Goal: Find specific page/section: Find specific page/section

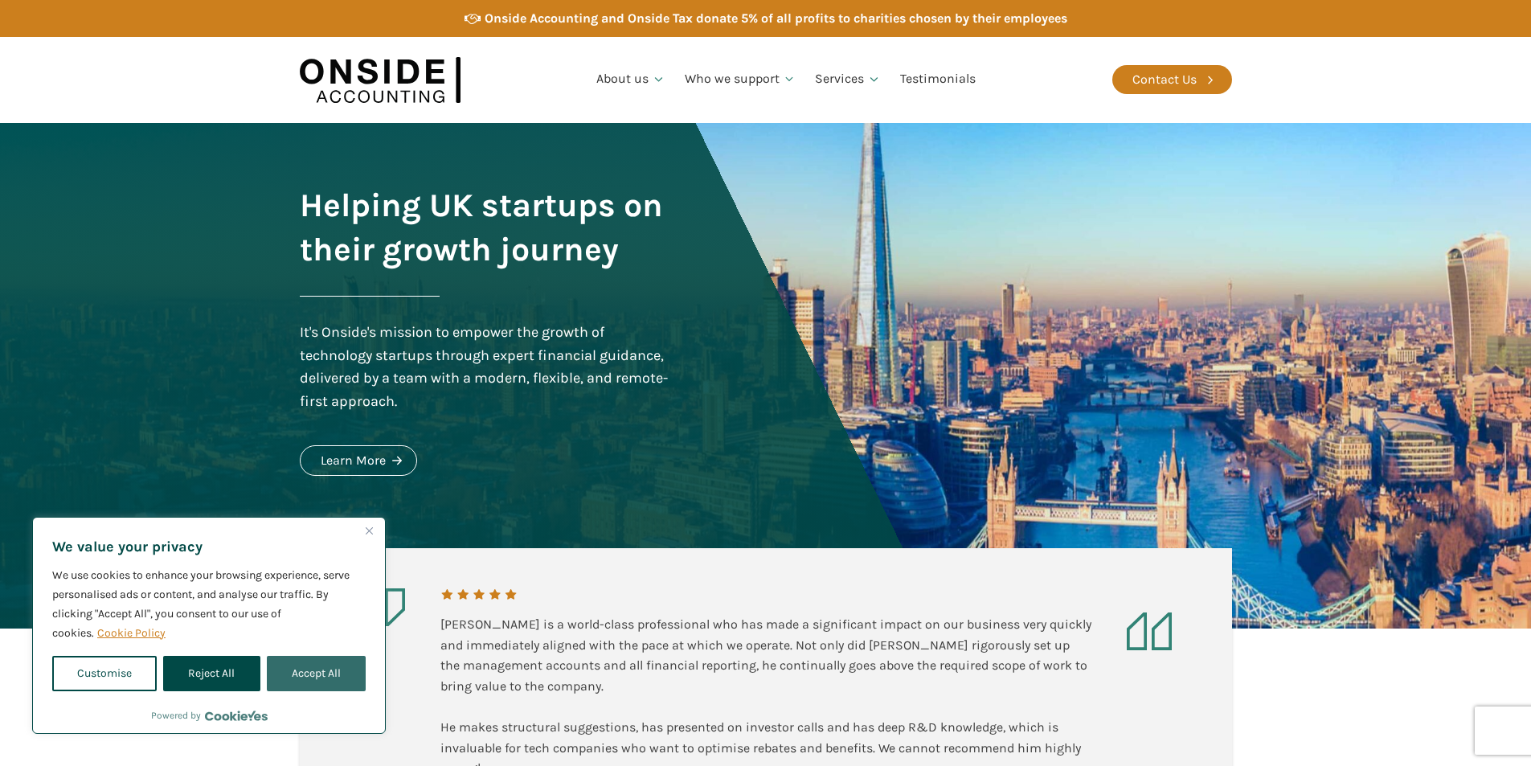
click at [314, 679] on button "Accept All" at bounding box center [316, 673] width 99 height 35
checkbox input "true"
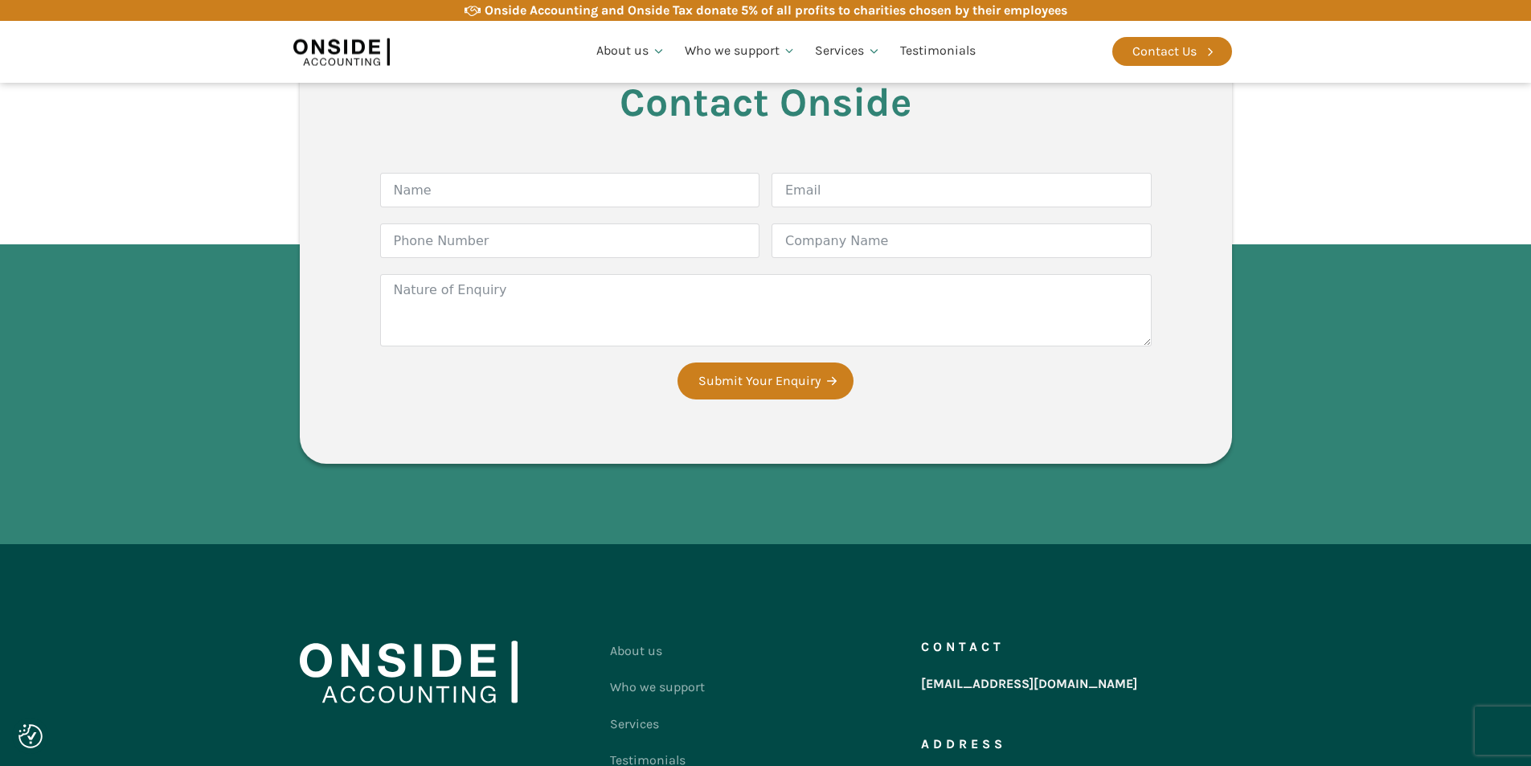
scroll to position [2894, 0]
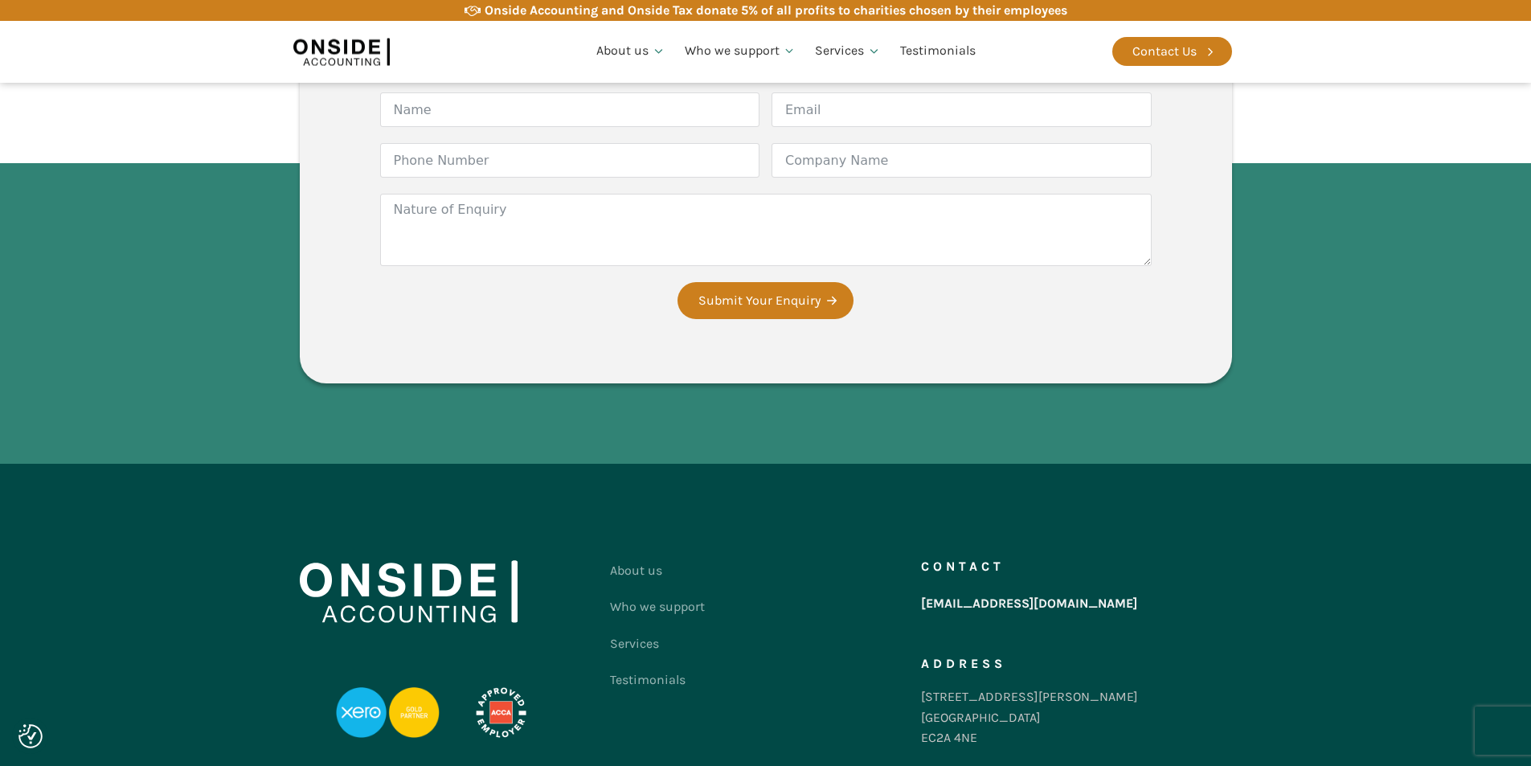
click at [983, 687] on div "[STREET_ADDRESS][PERSON_NAME]" at bounding box center [1029, 718] width 217 height 62
click at [981, 687] on div "[STREET_ADDRESS][PERSON_NAME]" at bounding box center [1029, 718] width 217 height 62
click at [974, 687] on div "[STREET_ADDRESS][PERSON_NAME]" at bounding box center [1029, 718] width 217 height 62
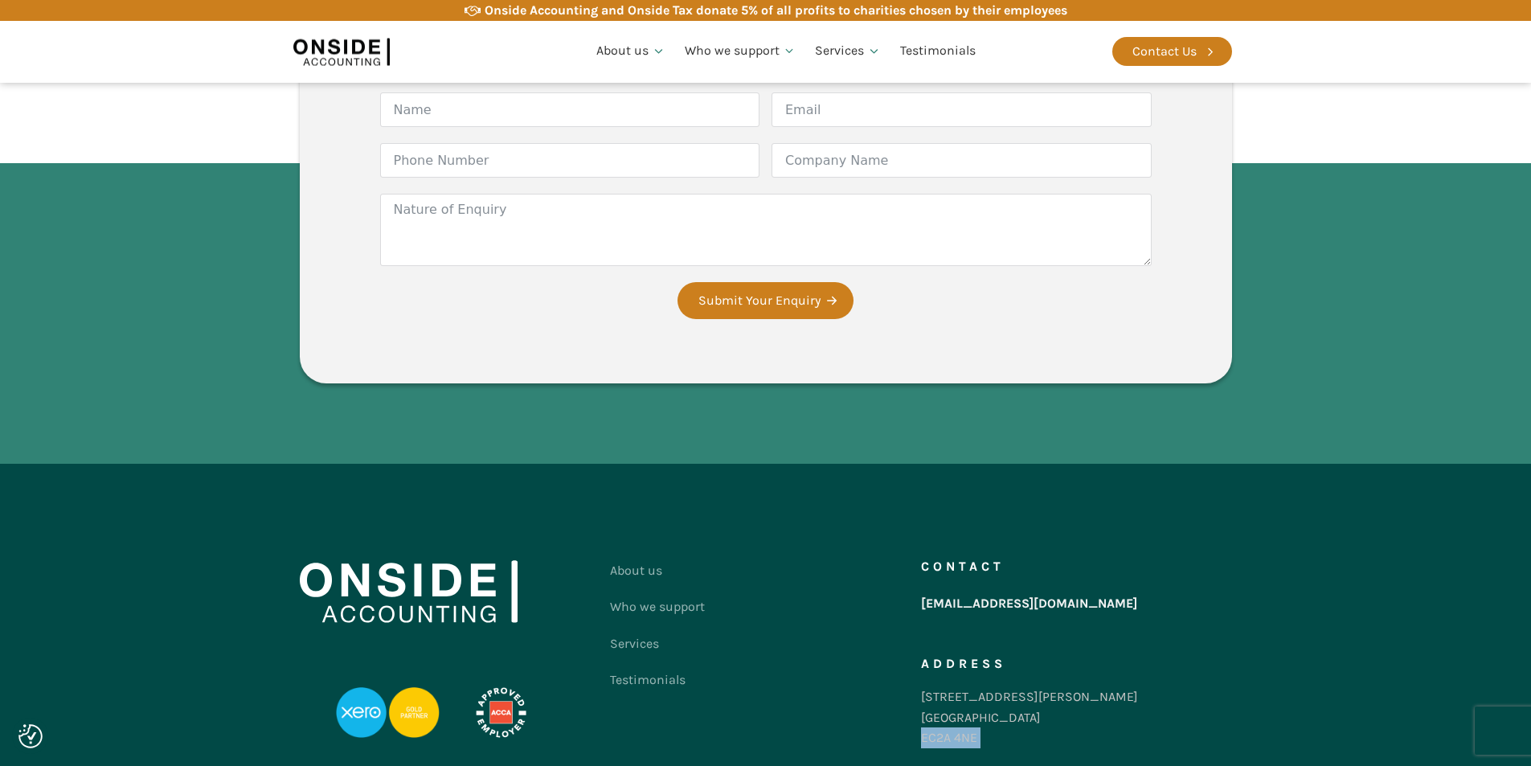
click at [973, 687] on div "[STREET_ADDRESS][PERSON_NAME]" at bounding box center [1029, 718] width 217 height 62
click at [926, 687] on div "[STREET_ADDRESS][PERSON_NAME]" at bounding box center [1029, 718] width 217 height 62
drag, startPoint x: 922, startPoint y: 640, endPoint x: 988, endPoint y: 682, distance: 78.1
click at [988, 687] on div "[STREET_ADDRESS][PERSON_NAME]" at bounding box center [1029, 718] width 217 height 62
copy div "[STREET_ADDRESS][PERSON_NAME]"
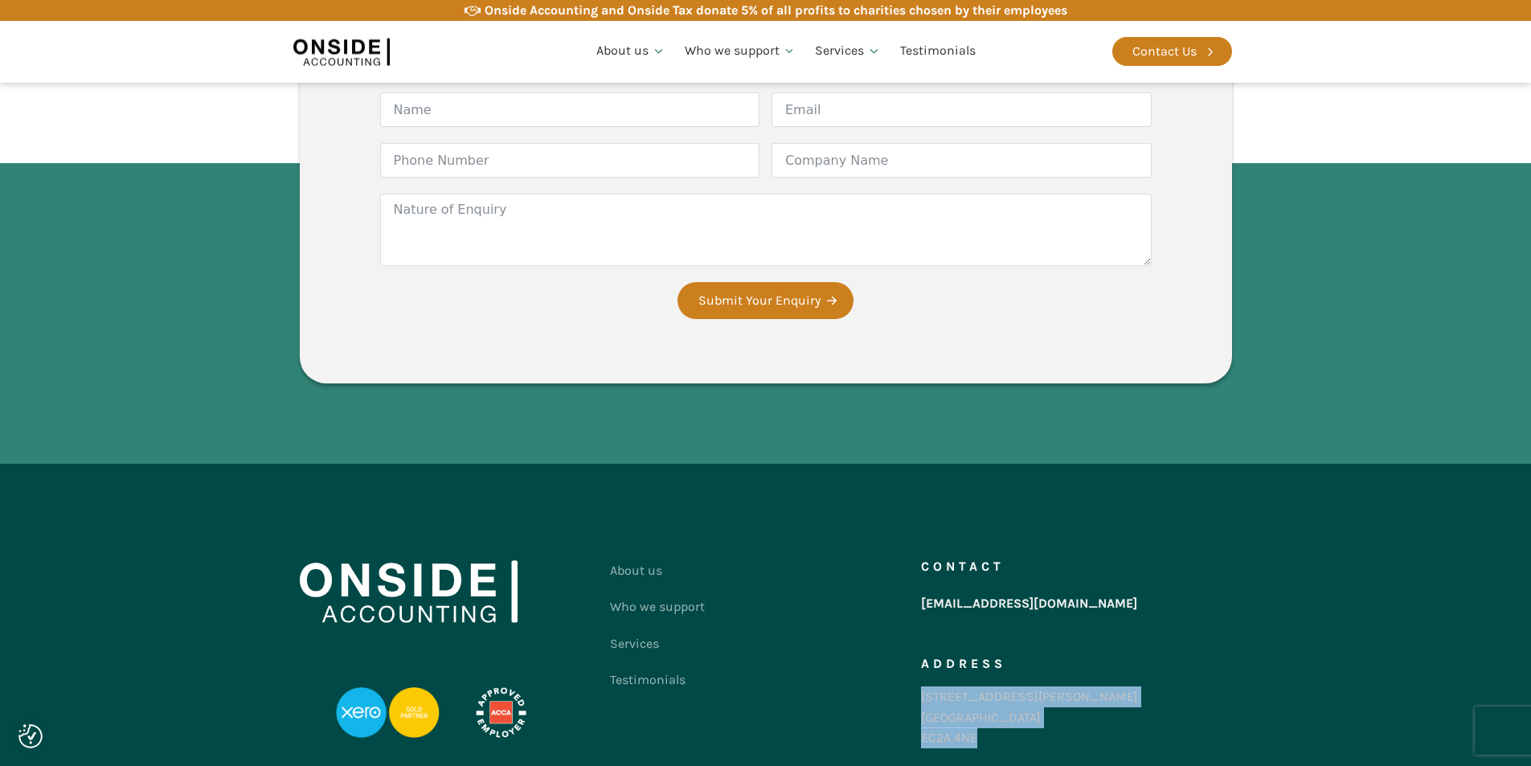
scroll to position [2412, 0]
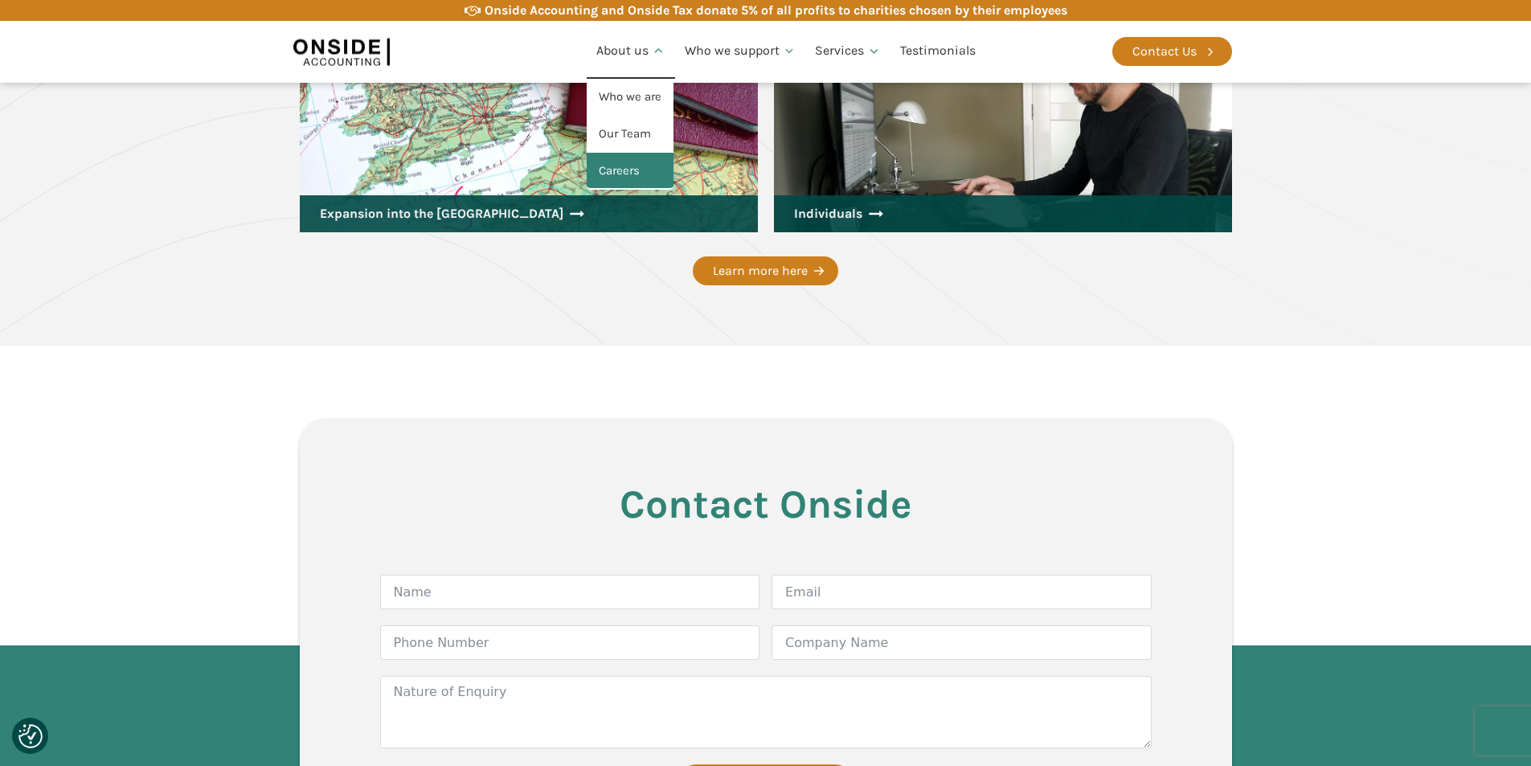
click at [627, 170] on link "Careers" at bounding box center [630, 171] width 87 height 37
